Goal: Transaction & Acquisition: Purchase product/service

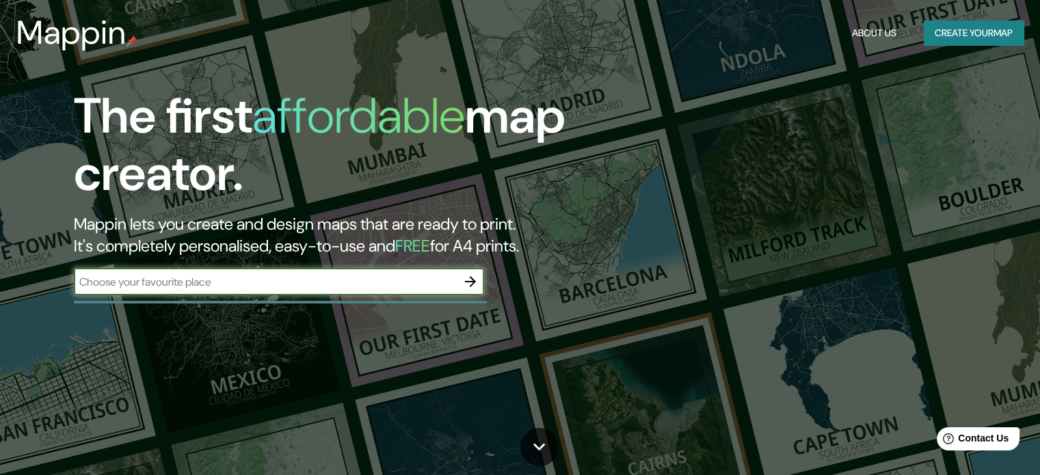
type input "S"
type input "[PERSON_NAME], [GEOGRAPHIC_DATA]. [GEOGRAPHIC_DATA]"
drag, startPoint x: 0, startPoint y: 0, endPoint x: 32, endPoint y: 291, distance: 292.4
click at [33, 291] on div "The first affordable map creator. Mappin lets you create and design maps that a…" at bounding box center [334, 199] width 624 height 222
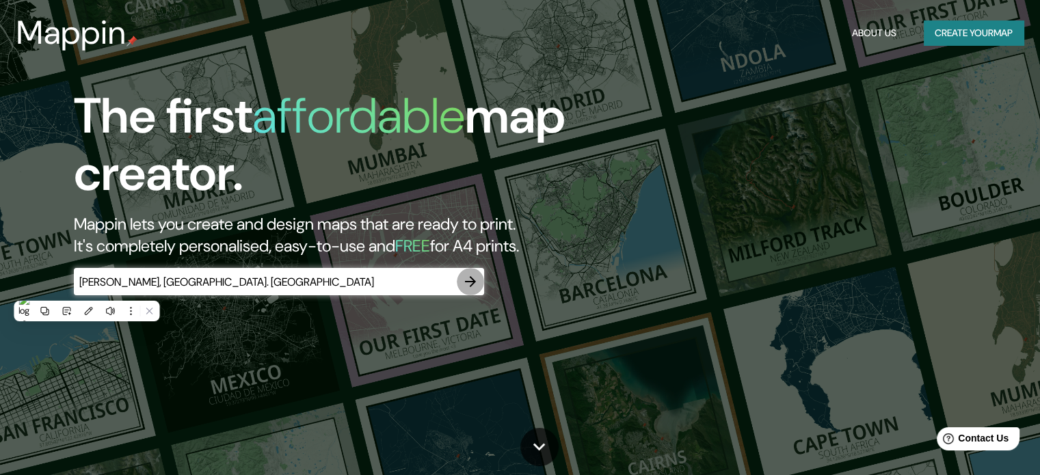
click at [475, 282] on icon "button" at bounding box center [470, 281] width 11 height 11
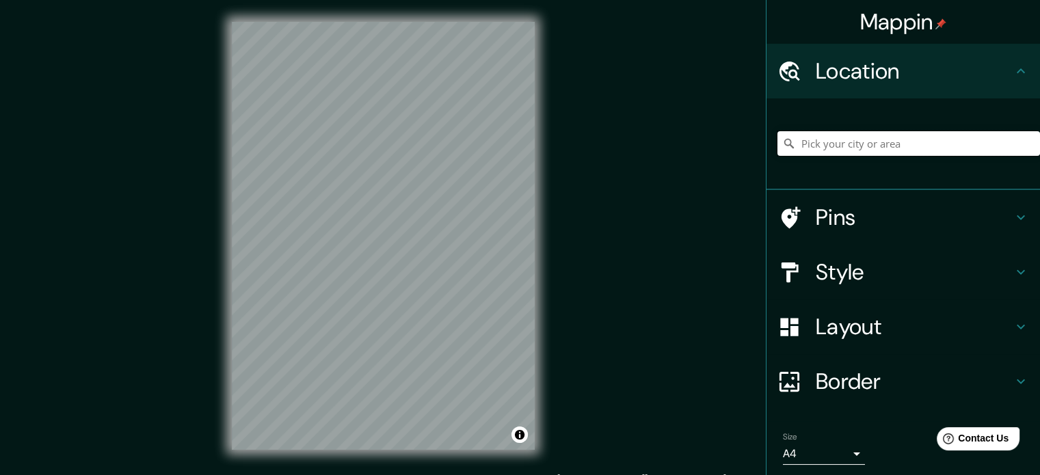
click at [894, 149] on input "Pick your city or area" at bounding box center [908, 143] width 263 height 25
paste input "[PERSON_NAME], [GEOGRAPHIC_DATA]. [GEOGRAPHIC_DATA]"
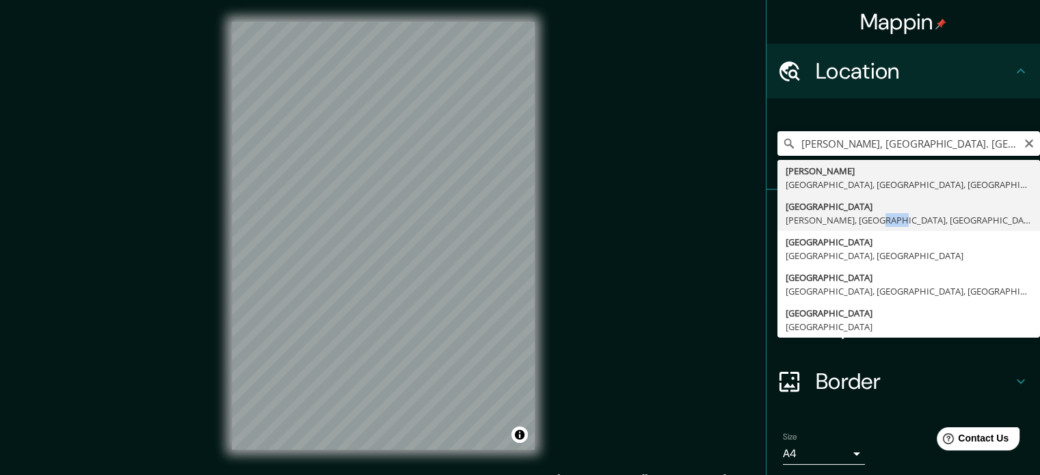
drag, startPoint x: 866, startPoint y: 215, endPoint x: 878, endPoint y: 217, distance: 11.8
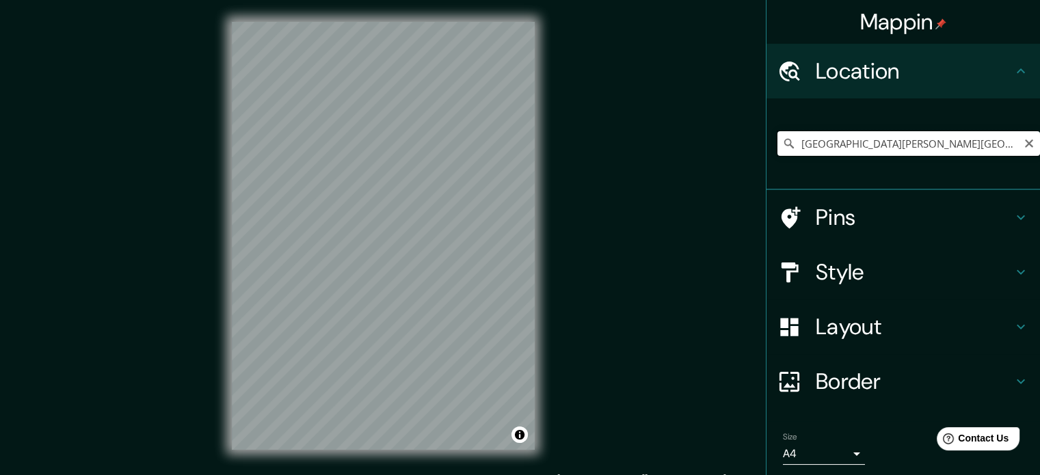
click at [927, 140] on input "[GEOGRAPHIC_DATA][PERSON_NAME][GEOGRAPHIC_DATA], [PERSON_NAME], [GEOGRAPHIC_DAT…" at bounding box center [908, 143] width 263 height 25
click at [903, 141] on input "[GEOGRAPHIC_DATA][PERSON_NAME][GEOGRAPHIC_DATA], [PERSON_NAME], [GEOGRAPHIC_DAT…" at bounding box center [908, 143] width 263 height 25
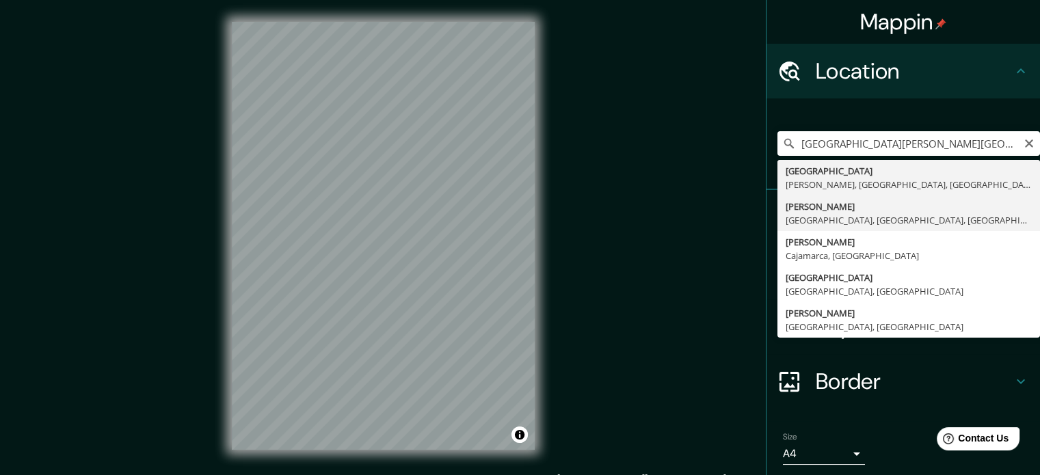
type input "[PERSON_NAME], [GEOGRAPHIC_DATA], [GEOGRAPHIC_DATA], [GEOGRAPHIC_DATA]"
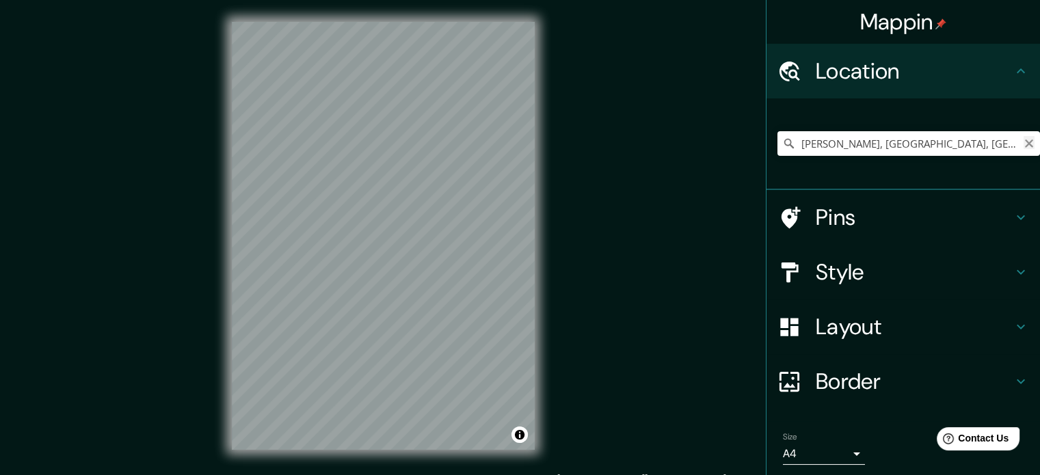
click at [1025, 144] on icon "Clear" at bounding box center [1029, 143] width 8 height 8
click at [856, 148] on input "[GEOGRAPHIC_DATA]" at bounding box center [908, 143] width 263 height 25
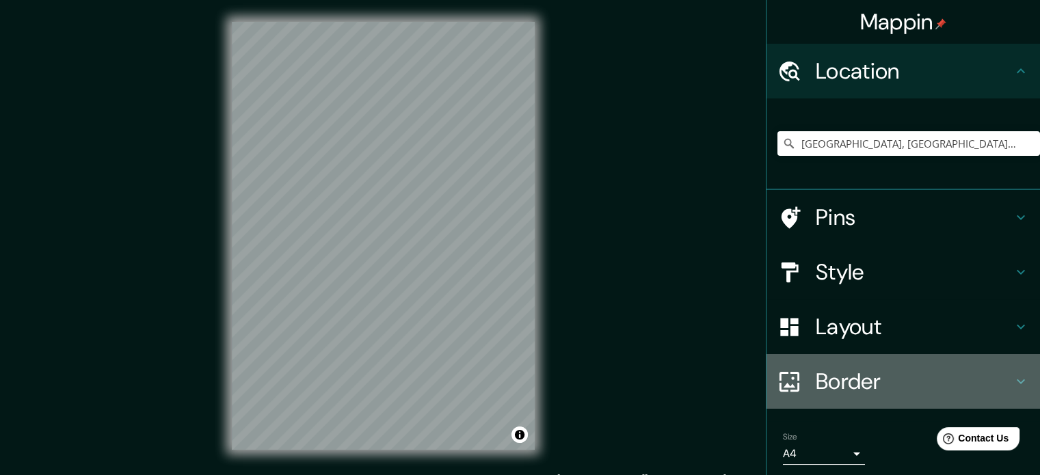
click at [877, 385] on h4 "Border" at bounding box center [914, 381] width 197 height 27
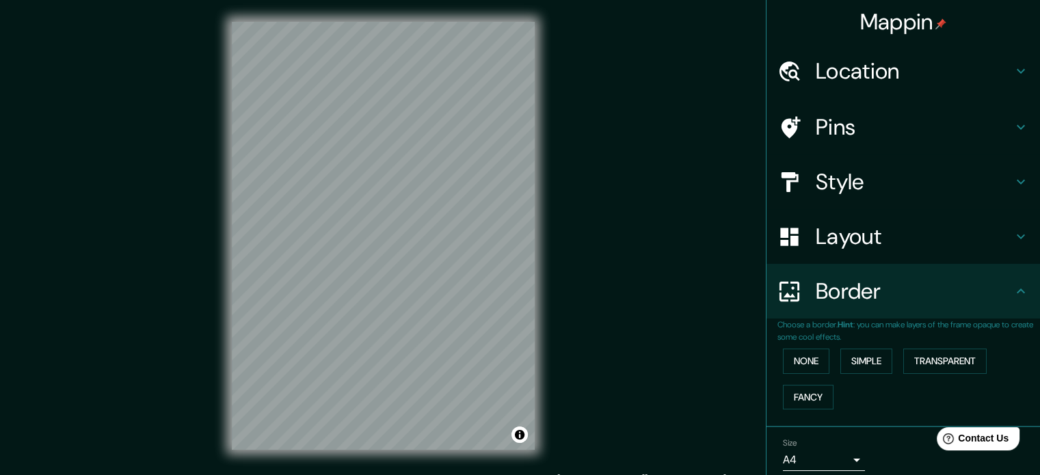
click at [896, 162] on div "Style" at bounding box center [902, 182] width 273 height 55
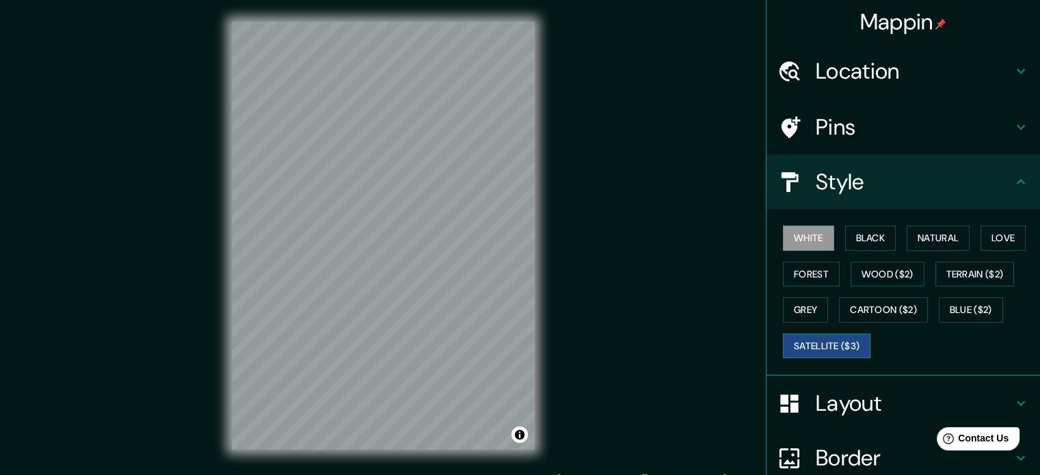
click at [833, 342] on button "Satellite ($3)" at bounding box center [827, 346] width 88 height 25
click at [547, 375] on div "© Mapbox © OpenStreetMap Improve this map © Maxar" at bounding box center [383, 236] width 347 height 472
click at [900, 83] on h4 "Location" at bounding box center [914, 70] width 197 height 27
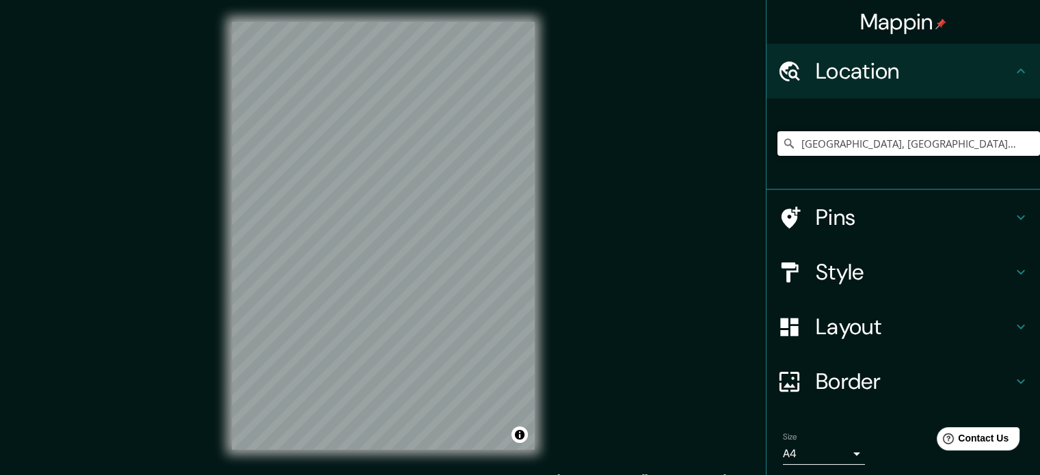
drag, startPoint x: 818, startPoint y: 140, endPoint x: 631, endPoint y: 150, distance: 187.6
click at [631, 150] on div "Mappin Location [GEOGRAPHIC_DATA], [GEOGRAPHIC_DATA], [GEOGRAPHIC_DATA] Pins St…" at bounding box center [520, 247] width 1040 height 494
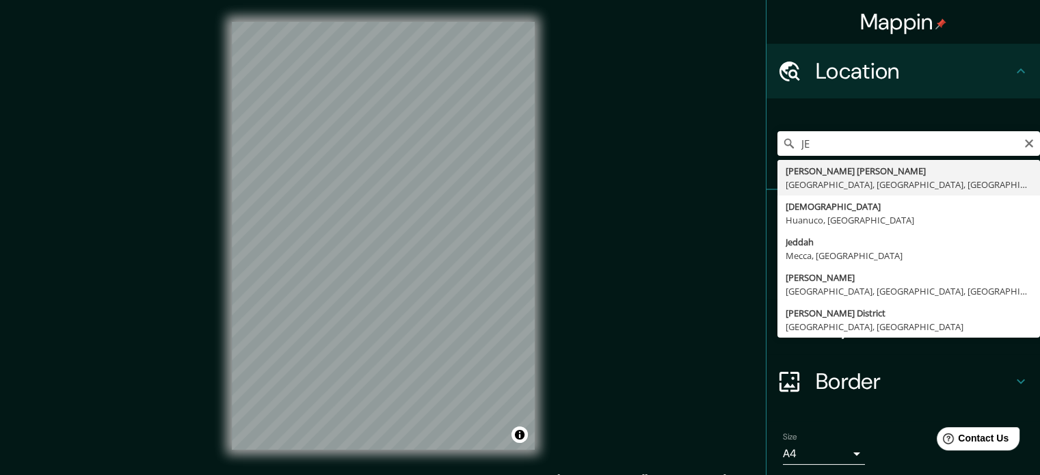
type input "[PERSON_NAME] [PERSON_NAME], [GEOGRAPHIC_DATA], [GEOGRAPHIC_DATA], [GEOGRAPHIC_…"
